Goal: Information Seeking & Learning: Learn about a topic

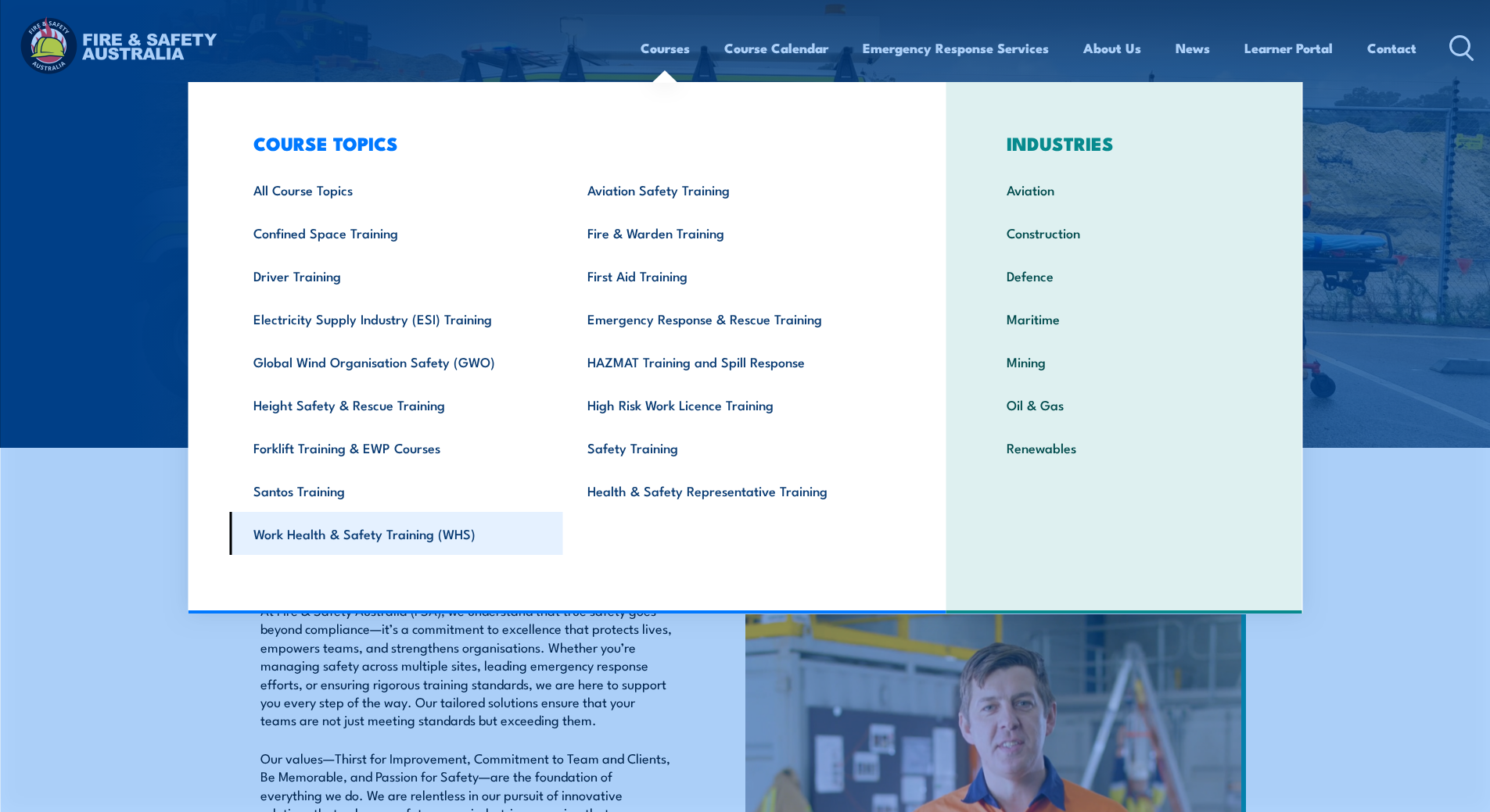
click at [390, 537] on link "Work Health & Safety Training (WHS)" at bounding box center [395, 533] width 334 height 43
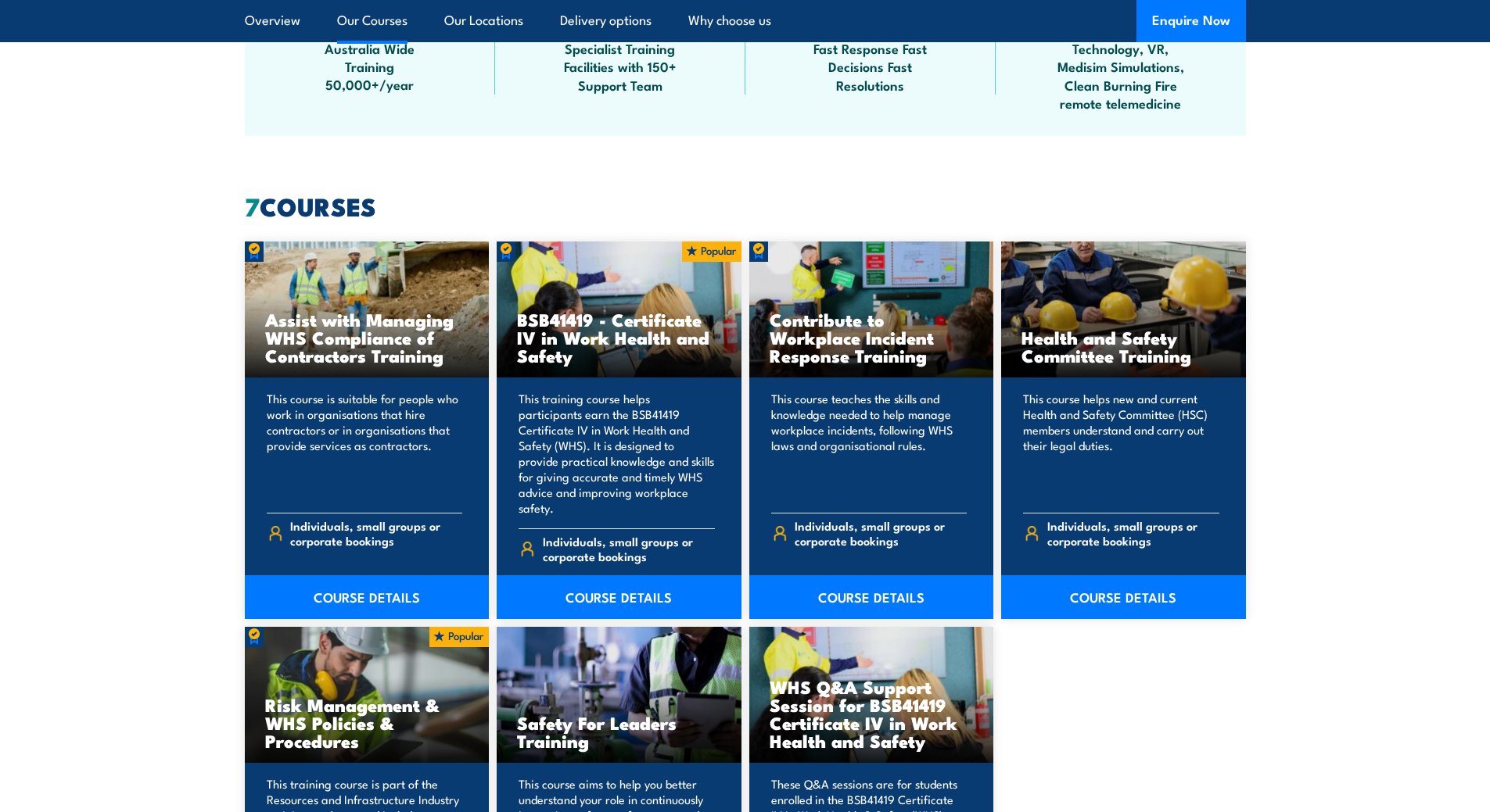
scroll to position [1094, 0]
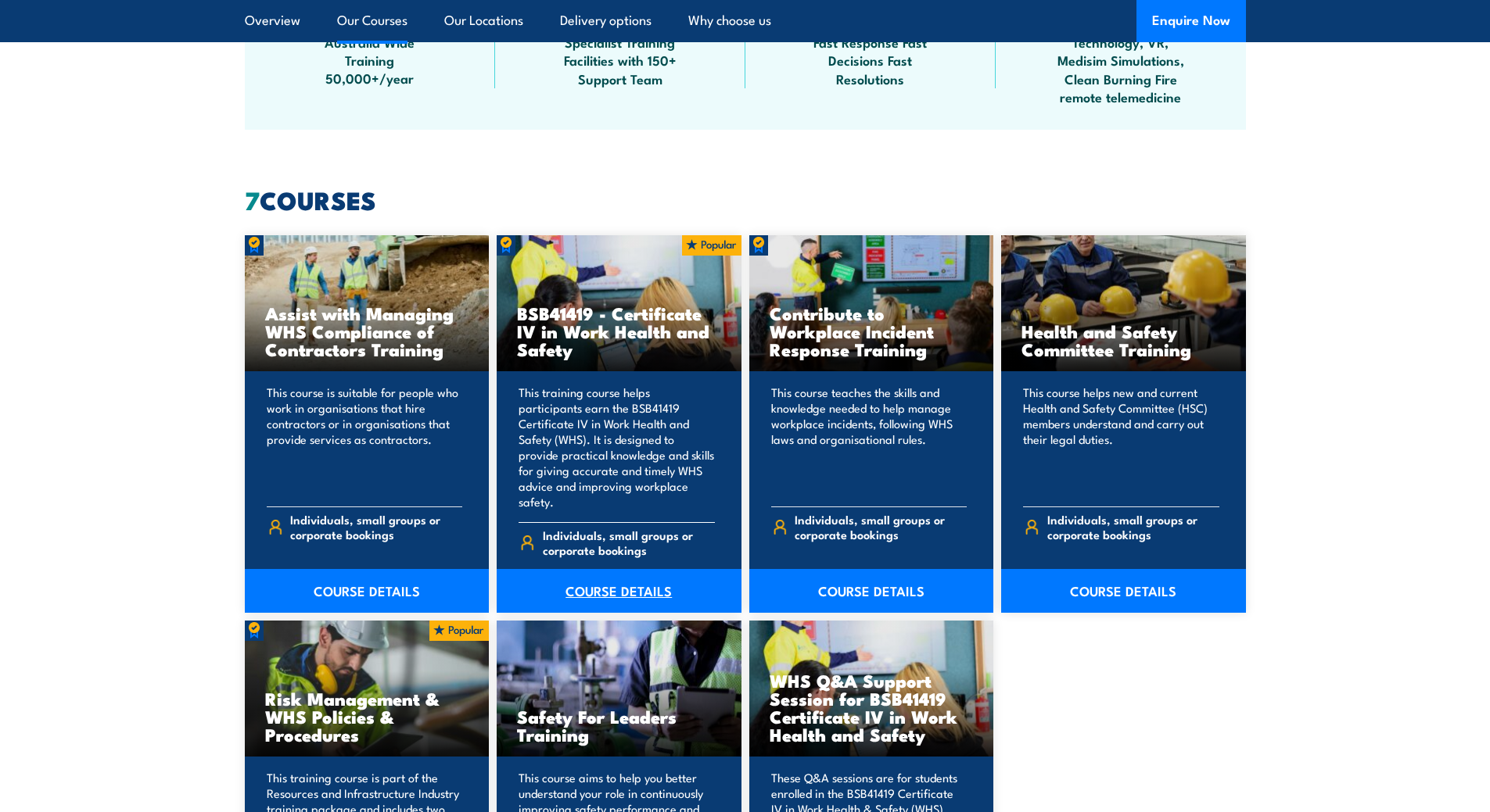
click at [604, 569] on link "COURSE DETAILS" at bounding box center [619, 590] width 245 height 43
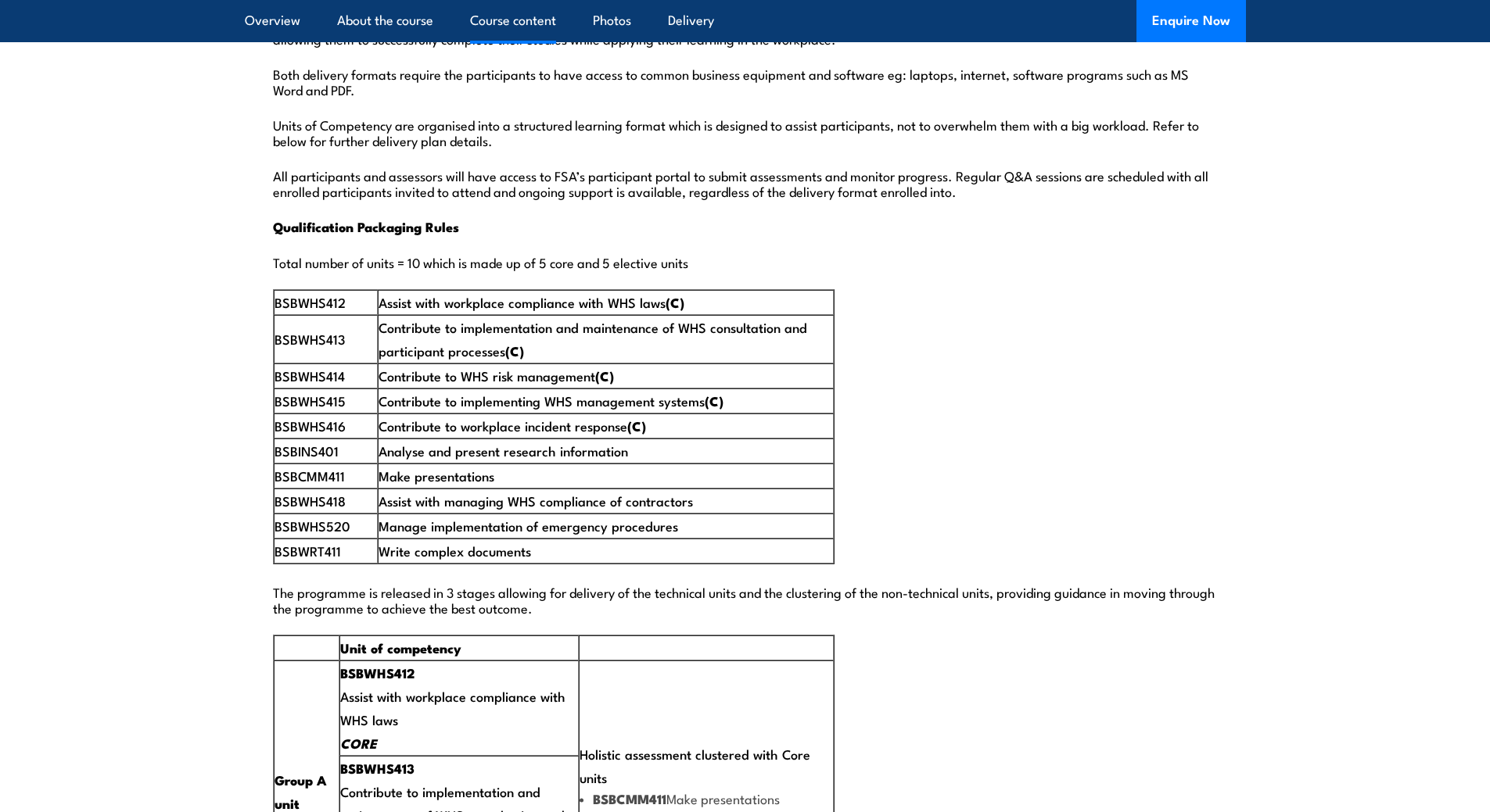
scroll to position [2424, 0]
